Goal: Task Accomplishment & Management: Manage account settings

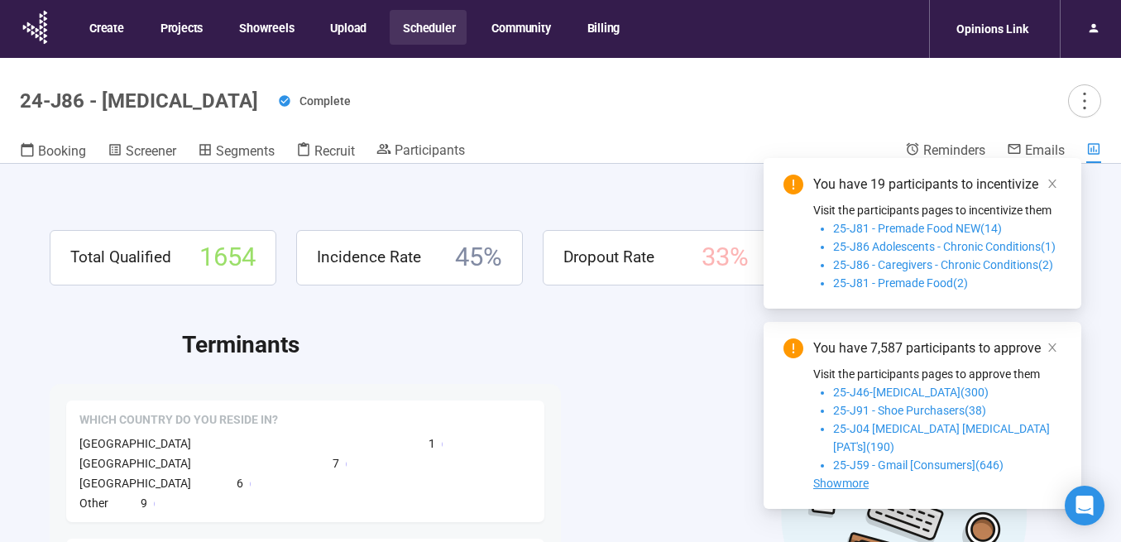
click at [420, 26] on button "Scheduler" at bounding box center [428, 27] width 77 height 35
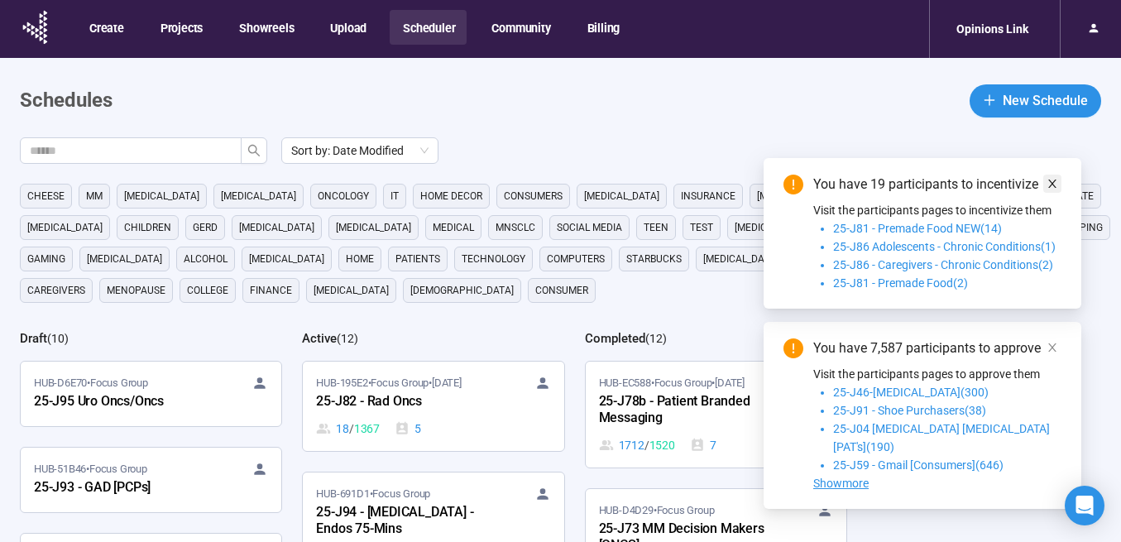
click at [1054, 188] on icon "close" at bounding box center [1052, 184] width 8 height 8
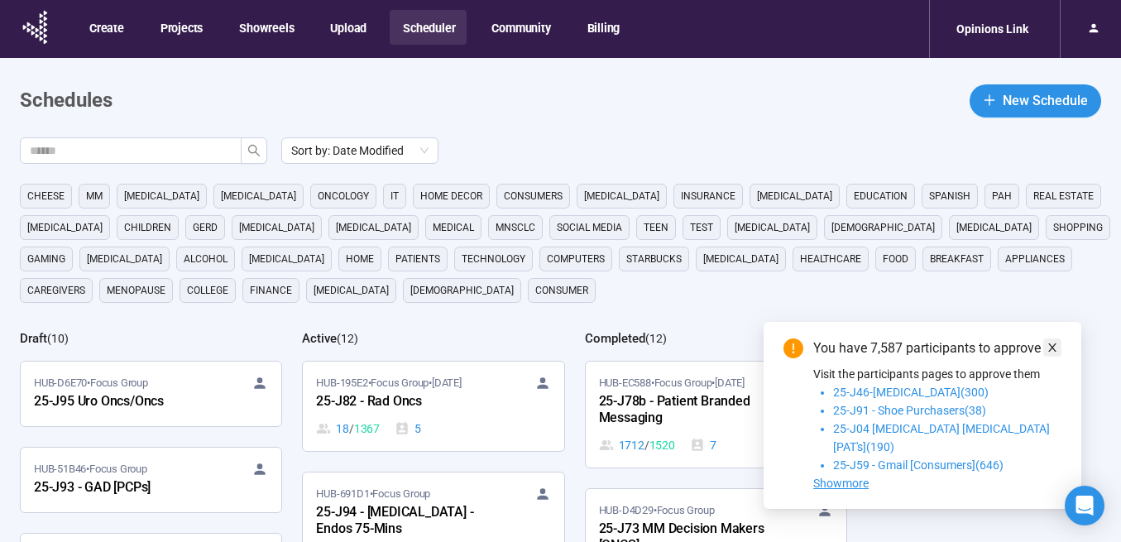
click at [1051, 353] on icon "close" at bounding box center [1052, 348] width 12 height 12
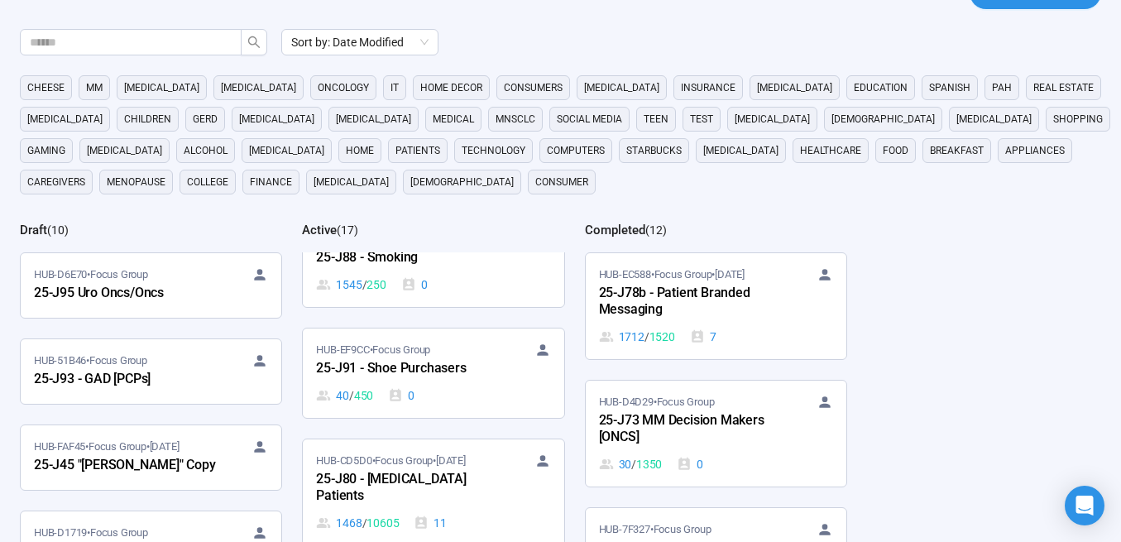
scroll to position [1338, 0]
click at [400, 366] on div "25-J91 - Shoe Purchasers" at bounding box center [407, 369] width 182 height 22
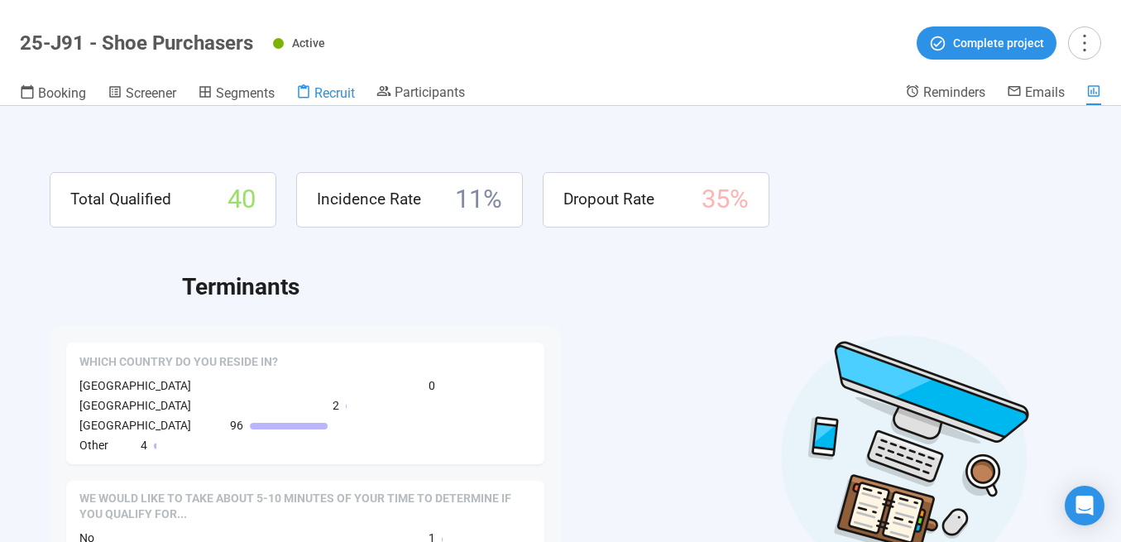
click at [321, 92] on span "Recruit" at bounding box center [334, 93] width 41 height 16
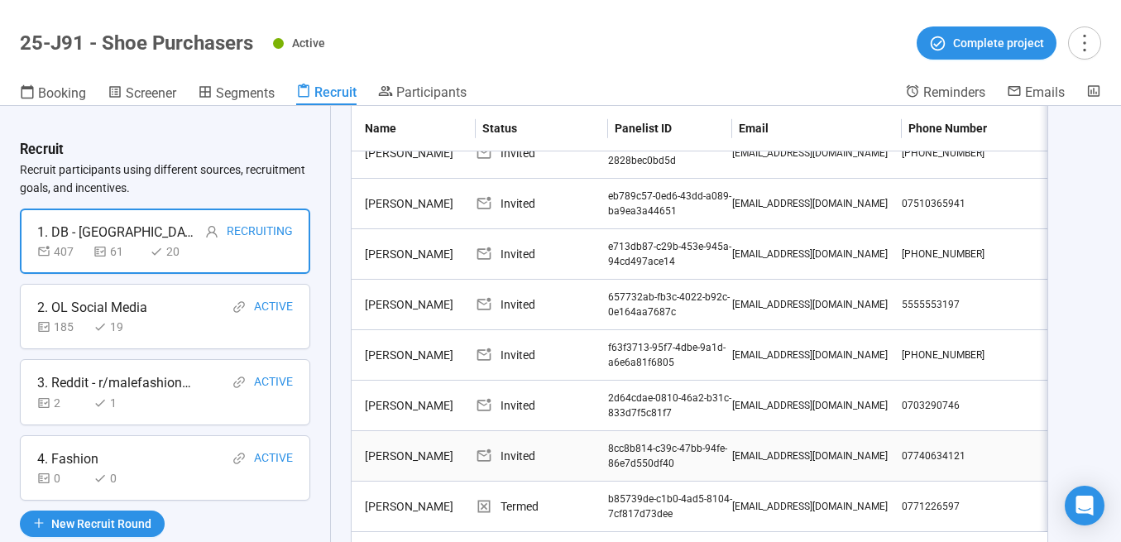
scroll to position [510, 0]
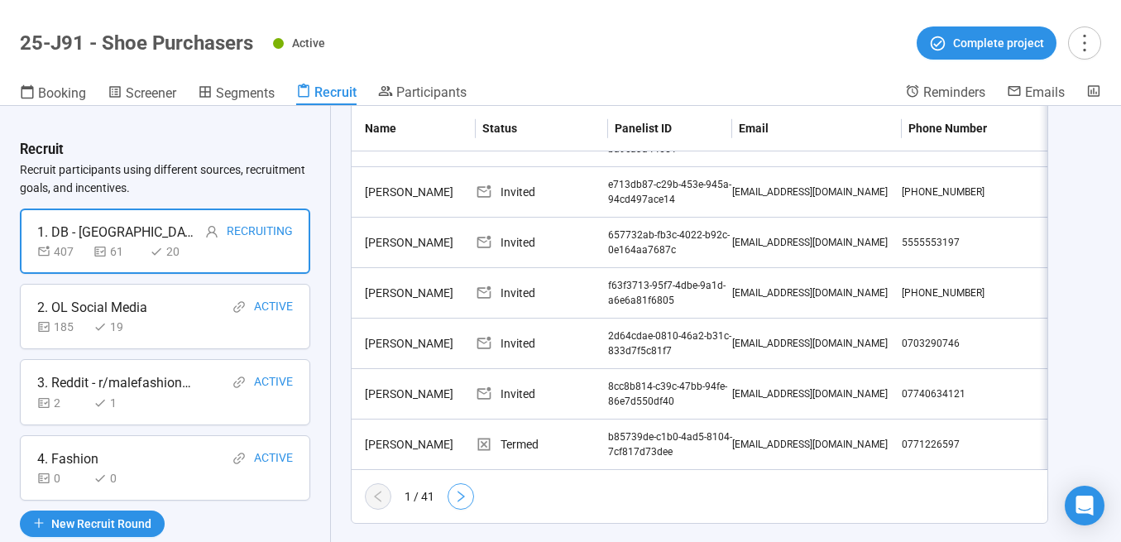
click at [460, 490] on icon "right" at bounding box center [460, 496] width 13 height 13
click at [452, 483] on button "button" at bounding box center [461, 496] width 26 height 26
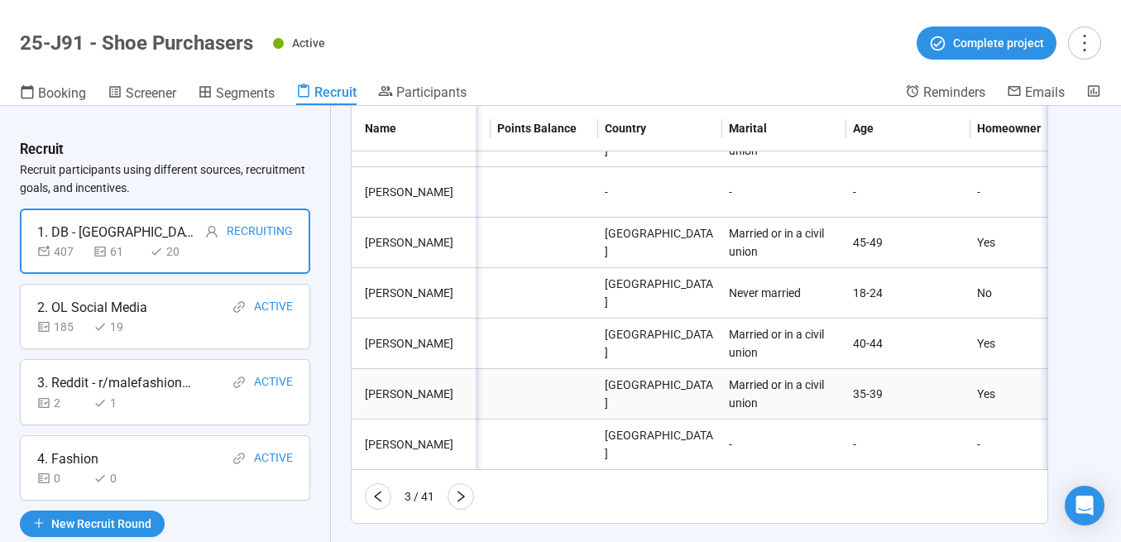
scroll to position [0, 0]
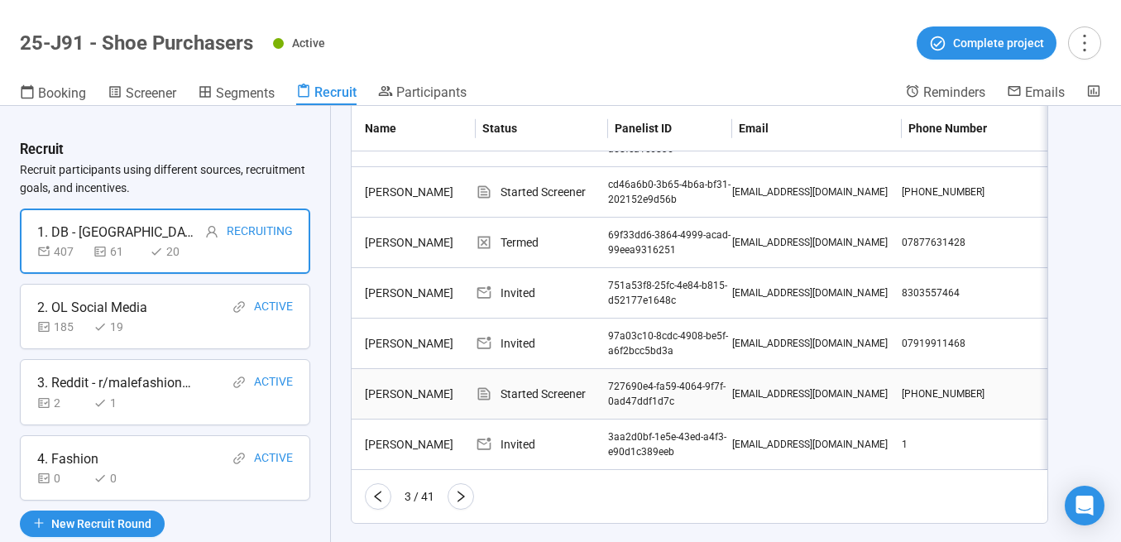
click at [402, 385] on div "[PERSON_NAME]" at bounding box center [416, 394] width 117 height 18
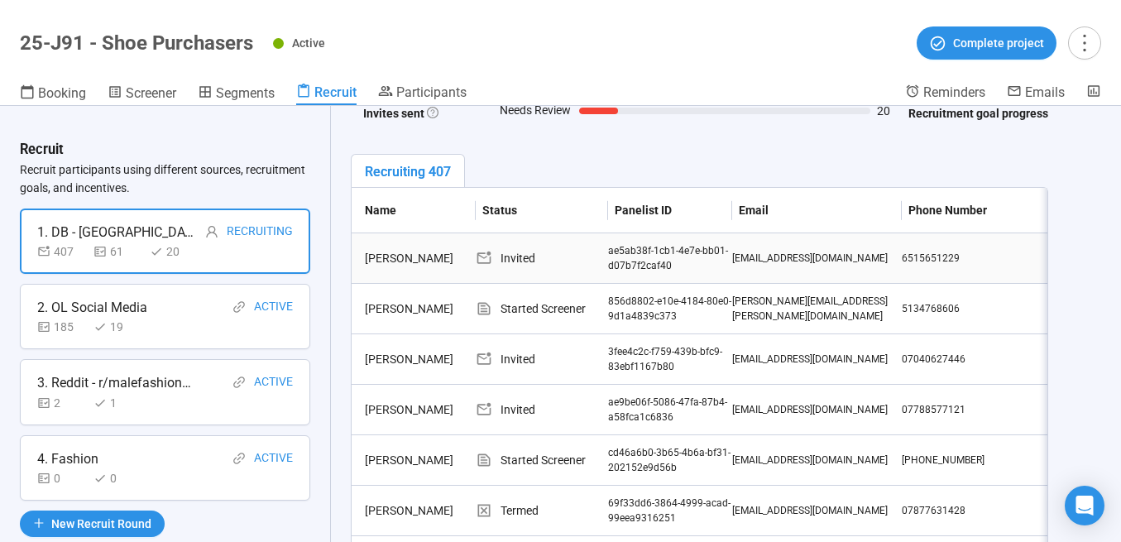
scroll to position [200, 0]
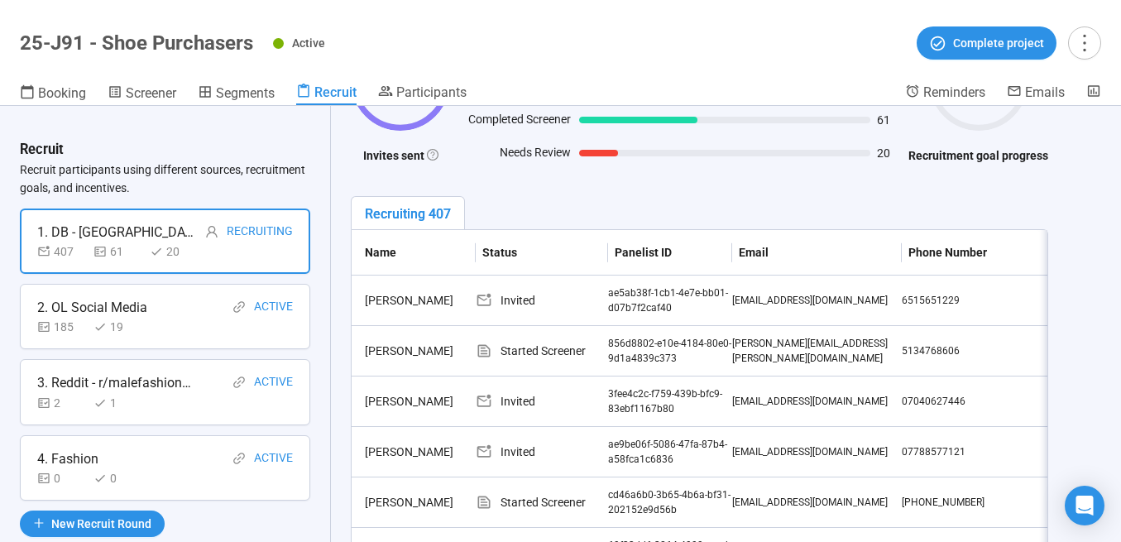
click at [132, 461] on div "4. Fashion Active" at bounding box center [165, 458] width 256 height 21
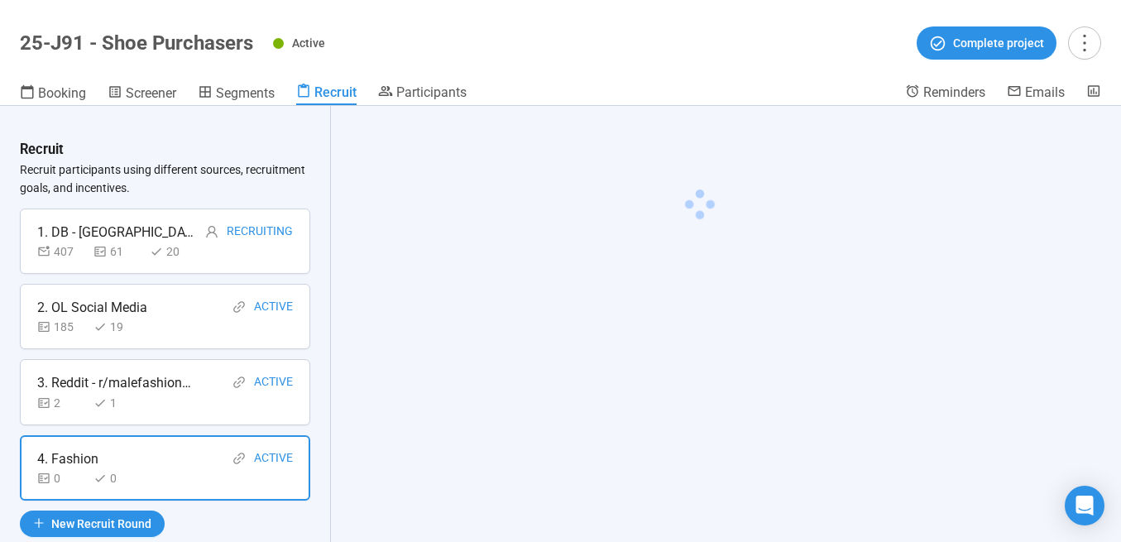
scroll to position [0, 0]
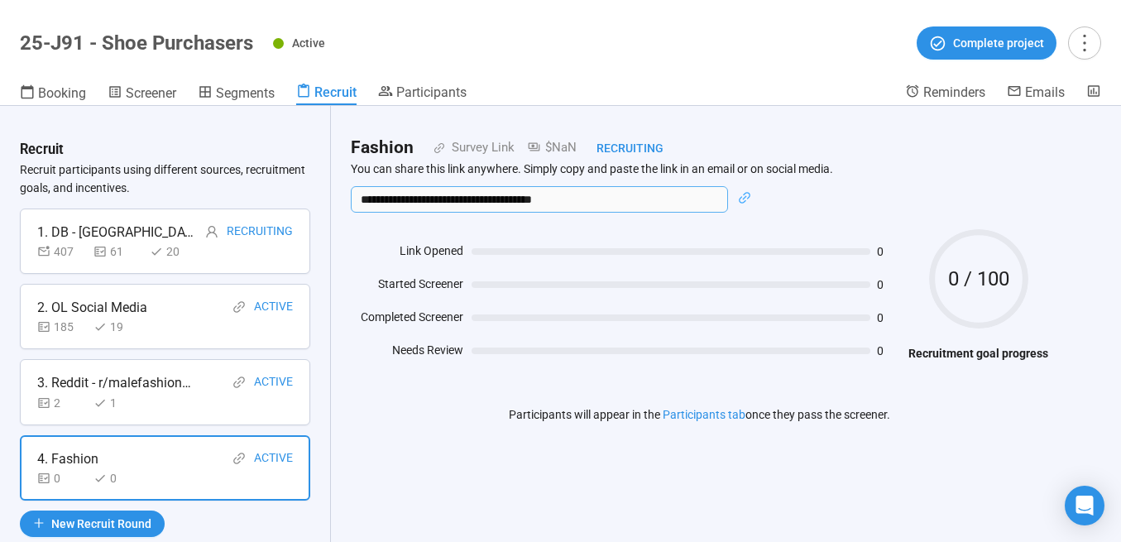
click at [593, 203] on input "**********" at bounding box center [539, 199] width 377 height 26
drag, startPoint x: 593, startPoint y: 203, endPoint x: 346, endPoint y: 180, distance: 248.4
click at [346, 180] on div "**********" at bounding box center [699, 290] width 737 height 369
